Goal: Book appointment/travel/reservation

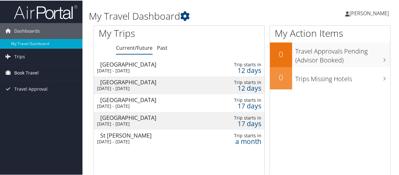
click at [37, 74] on span "Book Travel" at bounding box center [26, 72] width 24 height 16
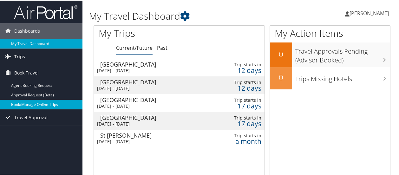
click at [40, 103] on link "Book/Manage Online Trips" at bounding box center [41, 104] width 82 height 10
